Goal: Information Seeking & Learning: Learn about a topic

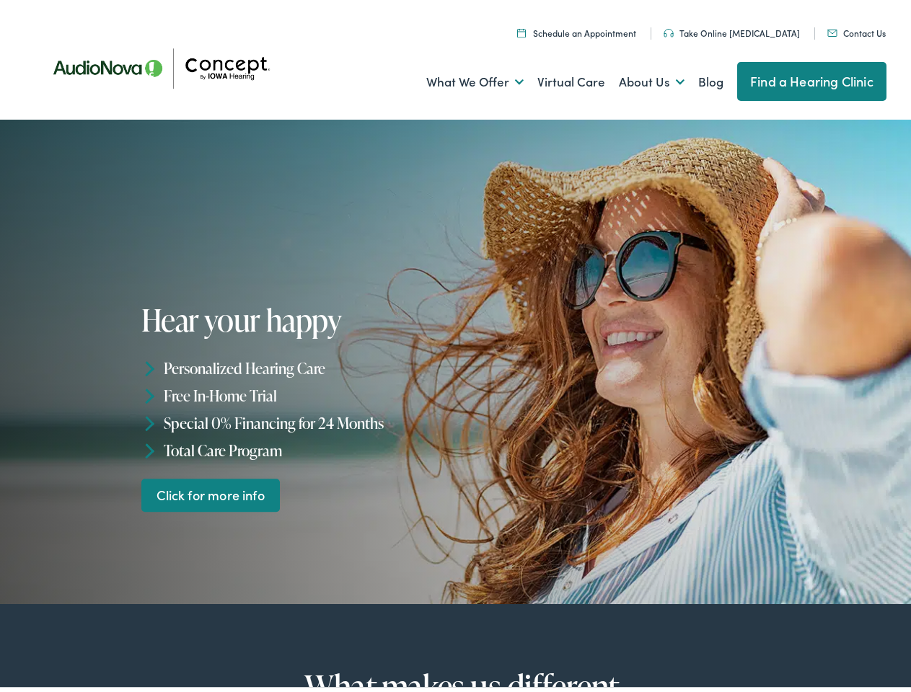
click at [455, 346] on div "Hear your happy Personalized Hearing Care Free In-Home Trial Special 0% Financi…" at bounding box center [300, 403] width 319 height 208
click at [461, 78] on link "What We Offer" at bounding box center [474, 77] width 97 height 53
click at [636, 78] on link "About Us" at bounding box center [652, 77] width 66 height 53
click at [455, 358] on li "Personalized Hearing Care" at bounding box center [300, 363] width 319 height 27
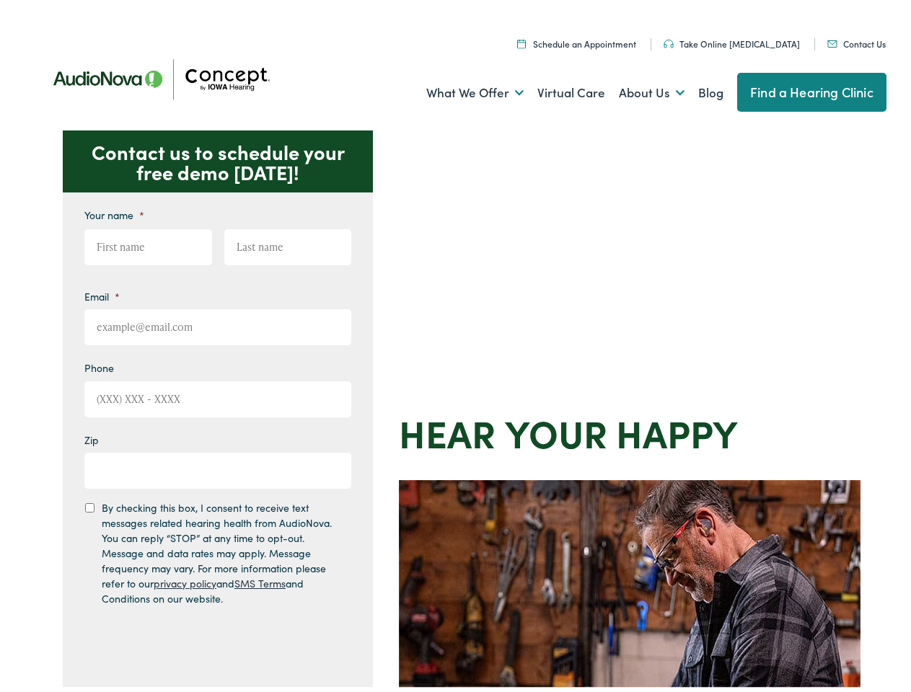
click at [455, 346] on div "Contact us to schedule your free demo [DATE]! Give us a call [PHONE_NUMBER] Ema…" at bounding box center [461, 627] width 923 height 1003
click at [461, 89] on link "What We Offer" at bounding box center [474, 88] width 97 height 53
click at [636, 89] on link "About Us" at bounding box center [652, 88] width 66 height 53
